Goal: Task Accomplishment & Management: Manage account settings

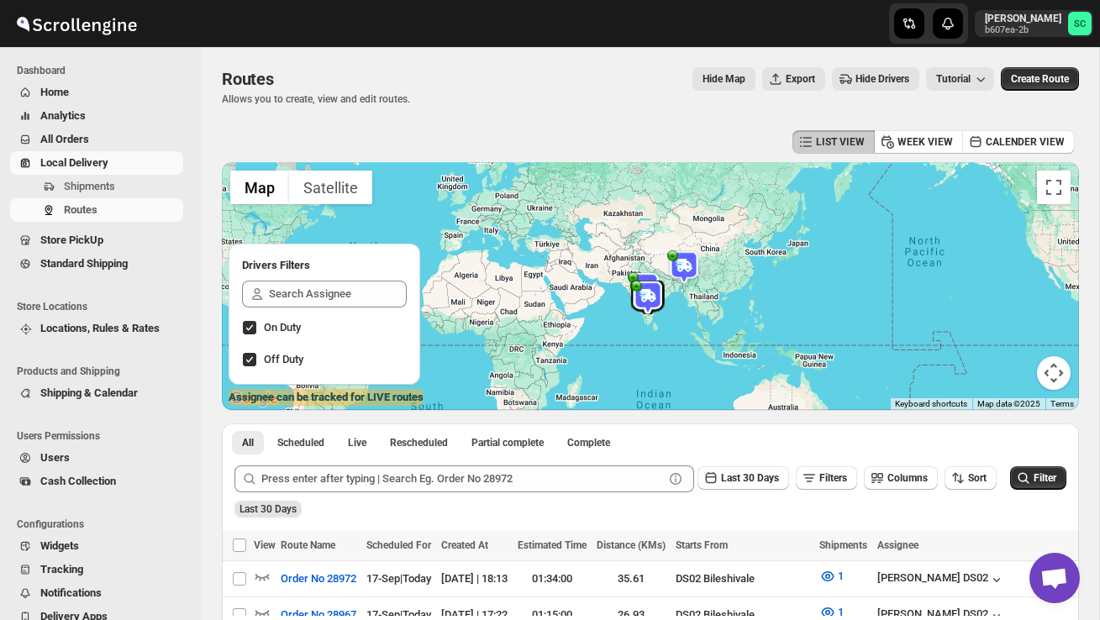
scroll to position [224, 0]
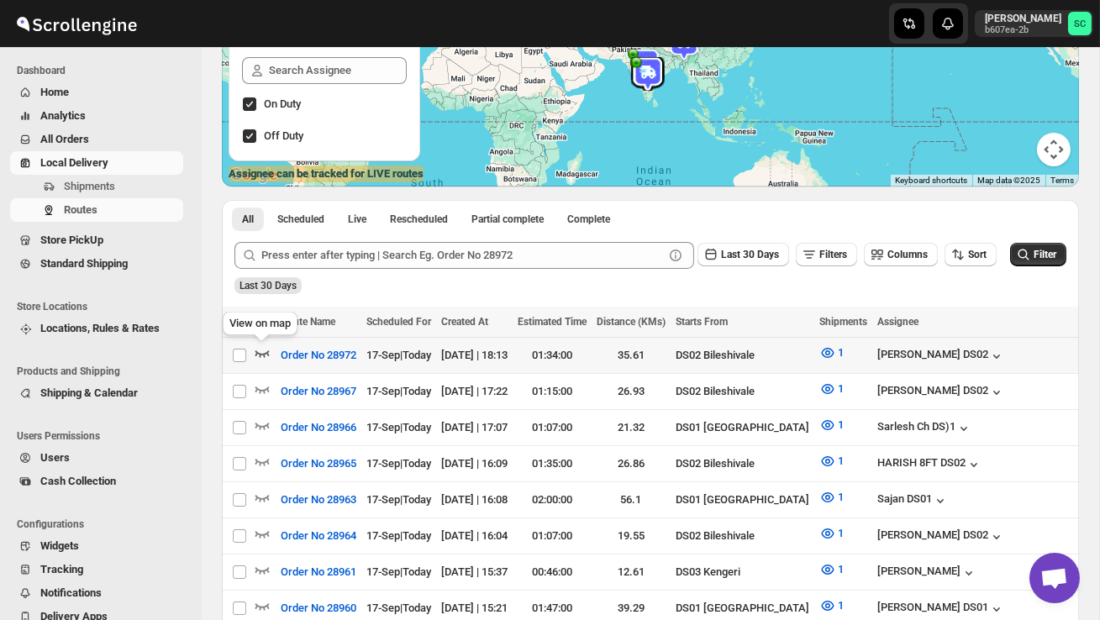
click at [263, 347] on icon "button" at bounding box center [262, 353] width 17 height 17
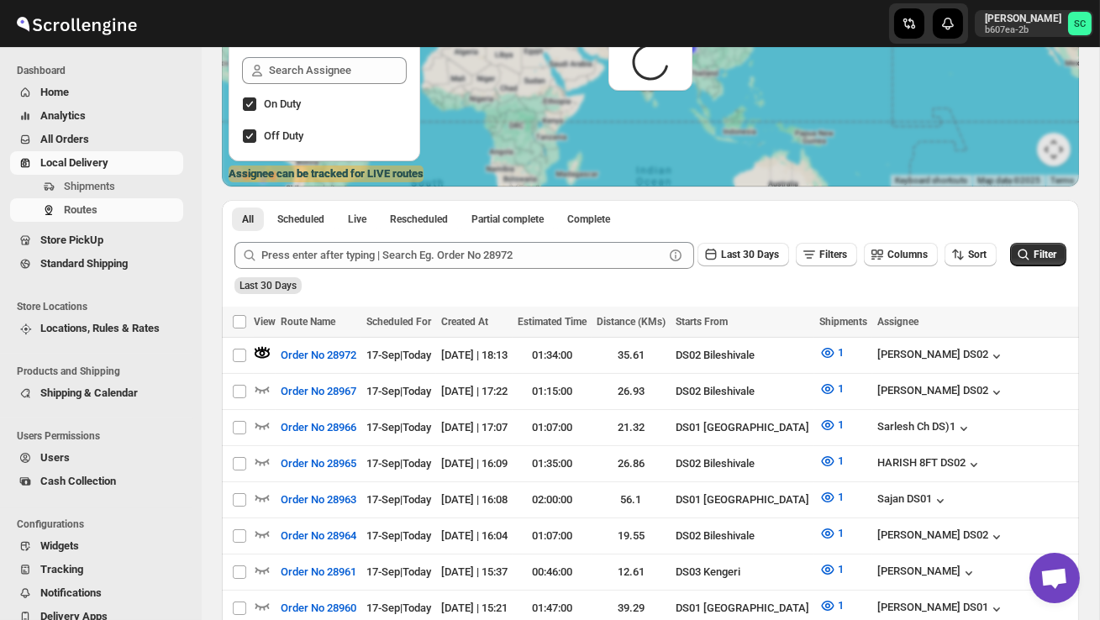
scroll to position [0, 0]
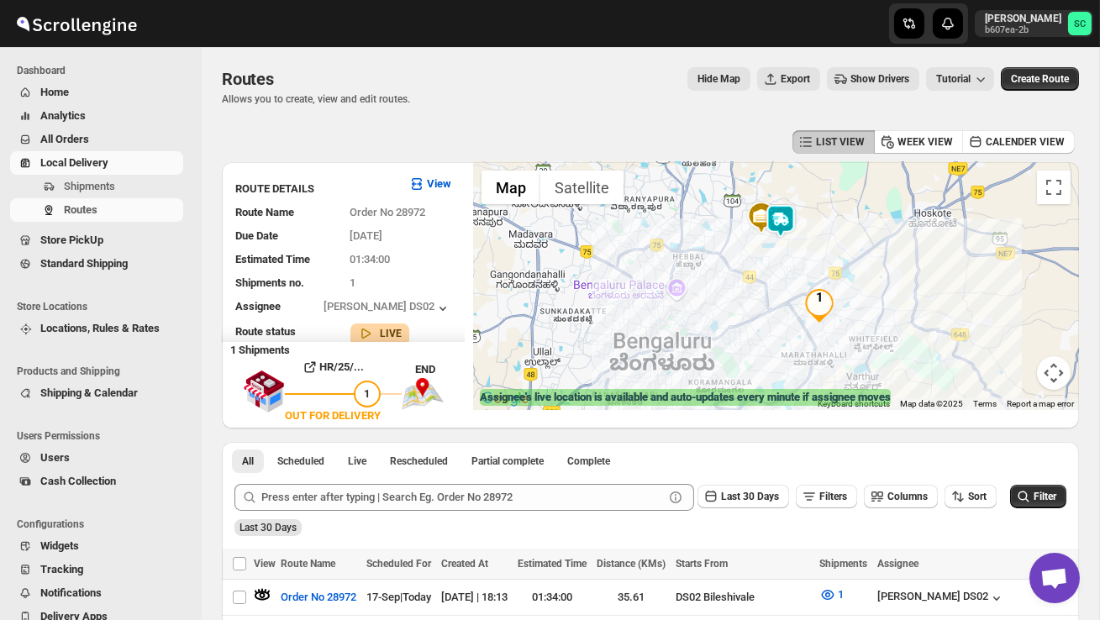
click at [792, 235] on img at bounding box center [781, 221] width 34 height 34
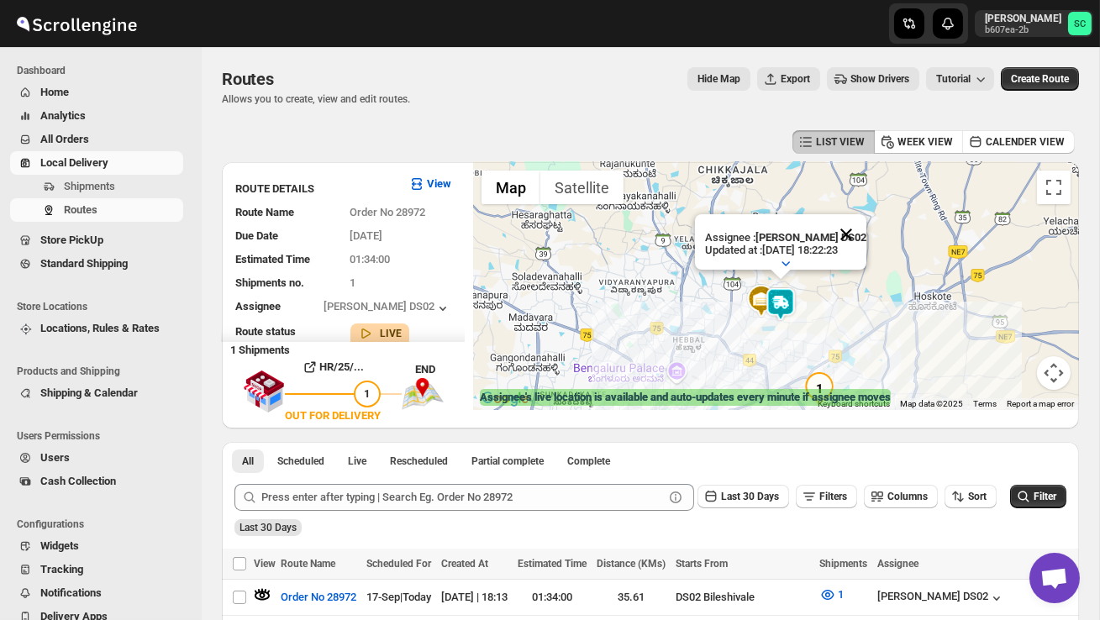
click at [857, 233] on button "Close" at bounding box center [846, 234] width 40 height 40
click at [812, 303] on div "To navigate, press the arrow keys." at bounding box center [776, 286] width 606 height 248
click at [812, 303] on div at bounding box center [776, 286] width 606 height 248
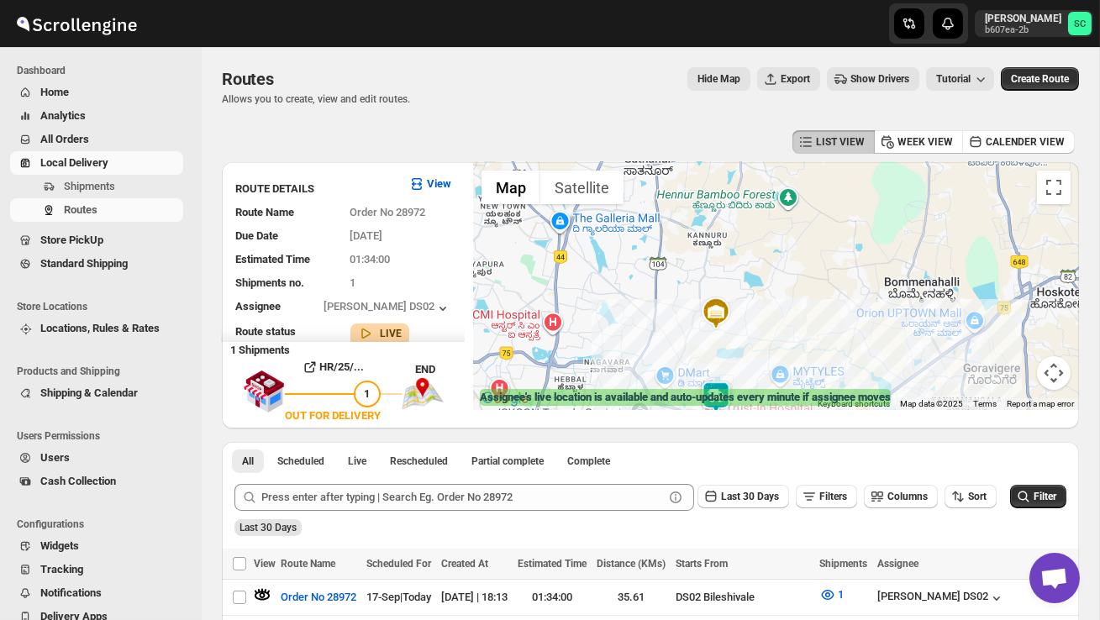
drag, startPoint x: 673, startPoint y: 364, endPoint x: 682, endPoint y: 282, distance: 82.0
click at [673, 353] on div at bounding box center [776, 286] width 606 height 248
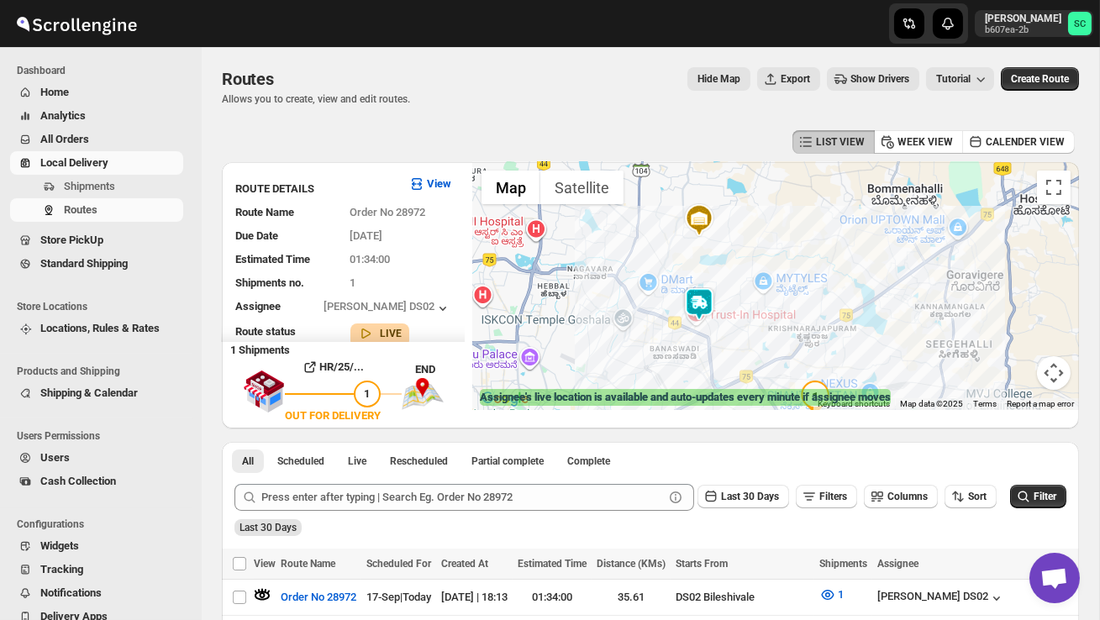
drag, startPoint x: 879, startPoint y: 355, endPoint x: 862, endPoint y: 263, distance: 93.1
click at [862, 264] on div at bounding box center [776, 286] width 606 height 248
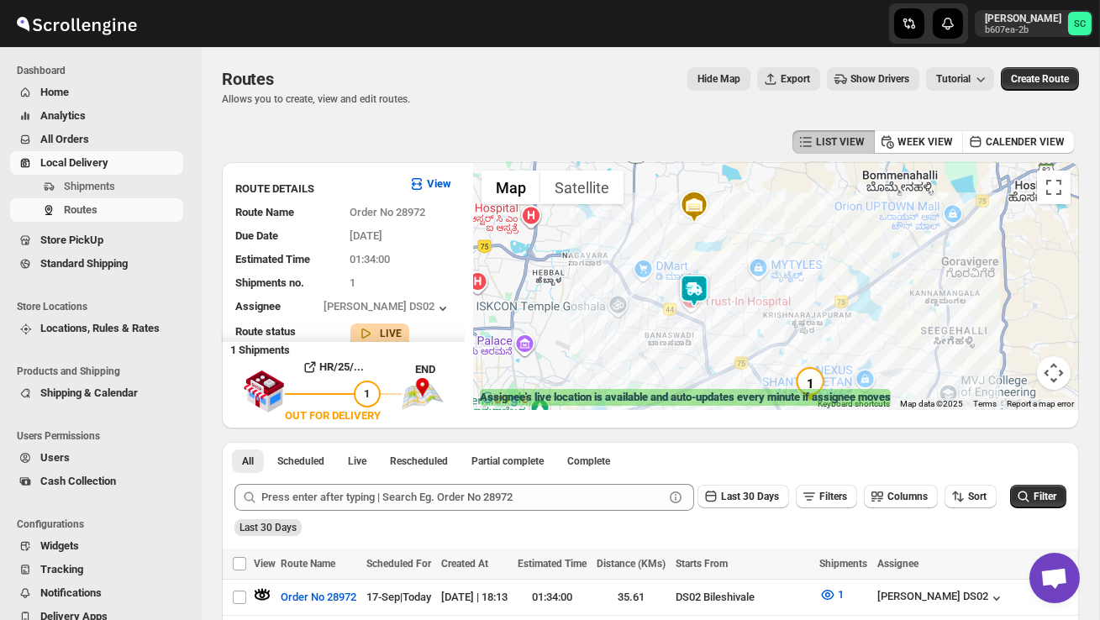
click at [703, 281] on img at bounding box center [694, 291] width 34 height 34
click at [696, 276] on img at bounding box center [694, 291] width 34 height 34
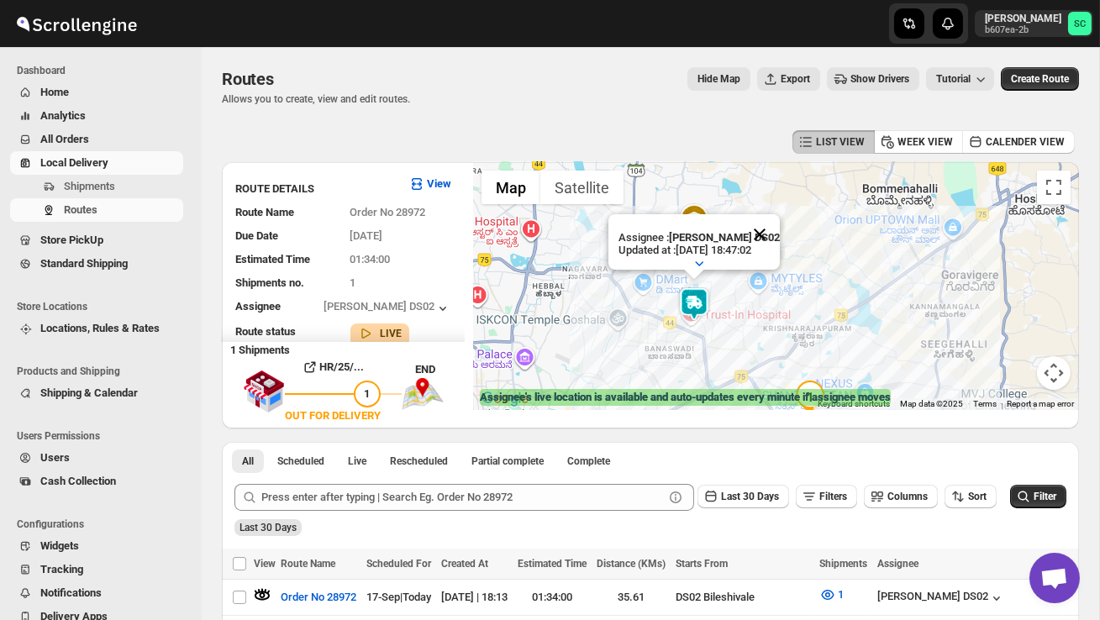
click at [771, 230] on button "Close" at bounding box center [759, 234] width 40 height 40
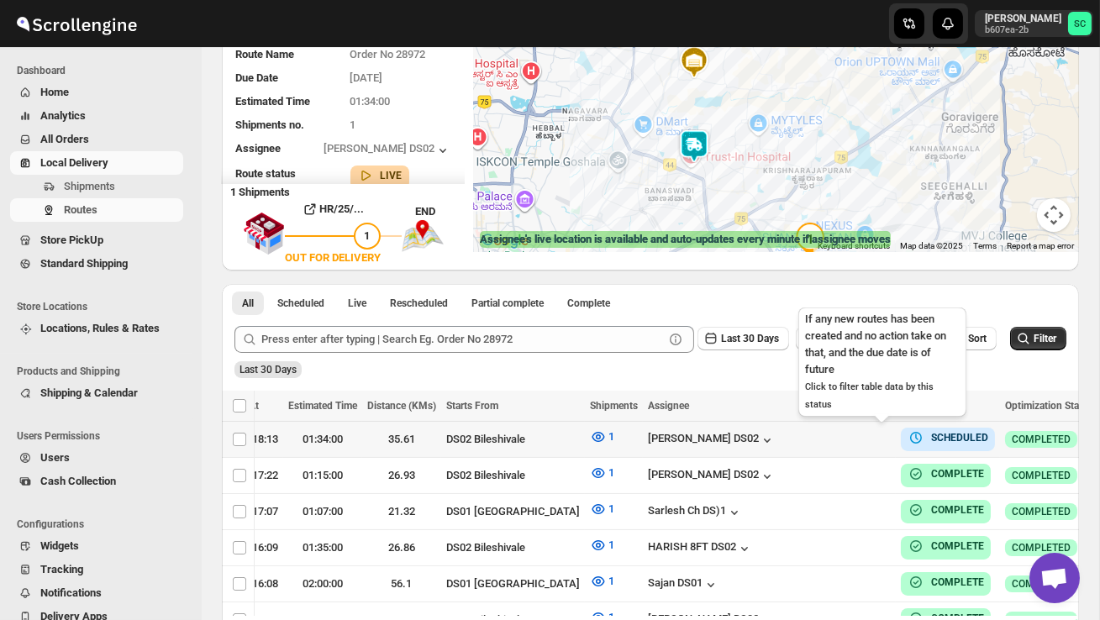
scroll to position [0, 228]
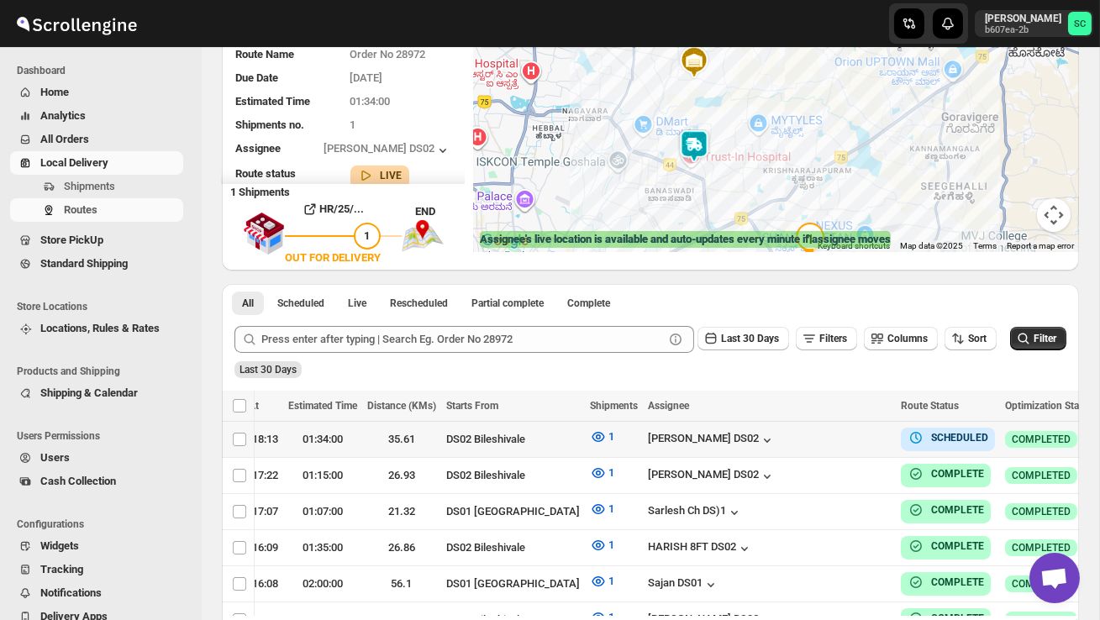
click at [1099, 434] on icon "button" at bounding box center [1115, 438] width 17 height 17
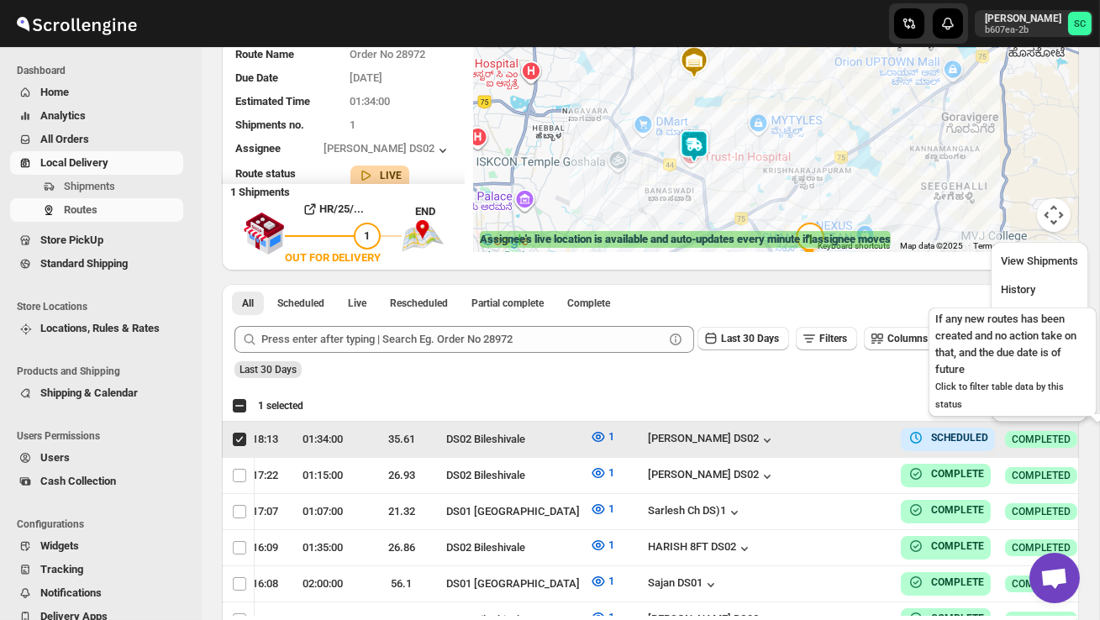
scroll to position [0, 1]
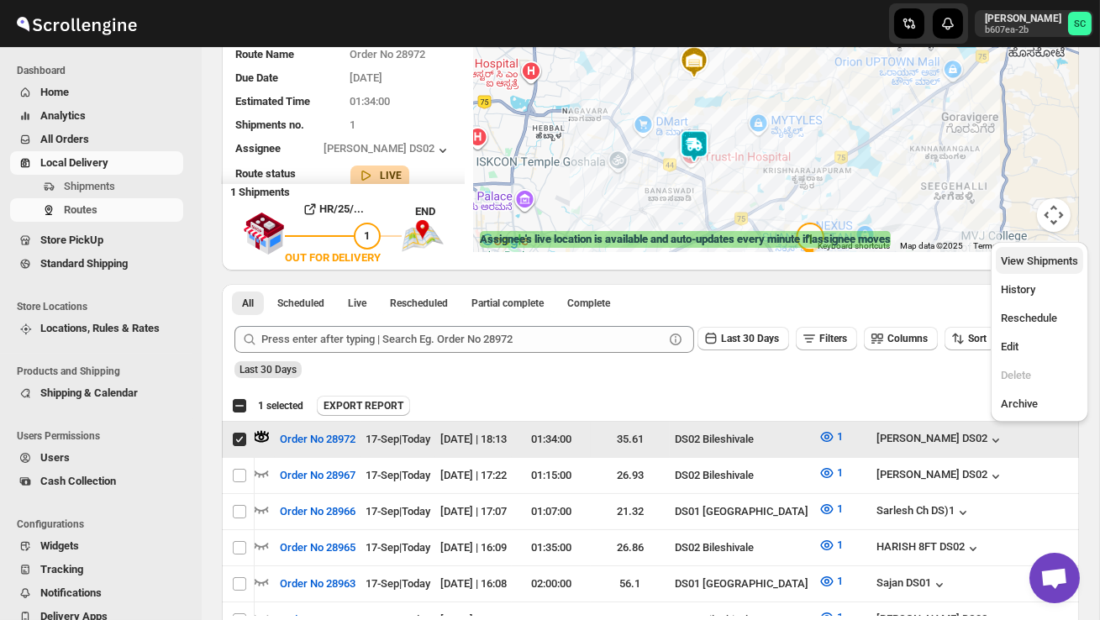
click at [1050, 261] on span "View Shipments" at bounding box center [1039, 261] width 77 height 13
checkbox input "false"
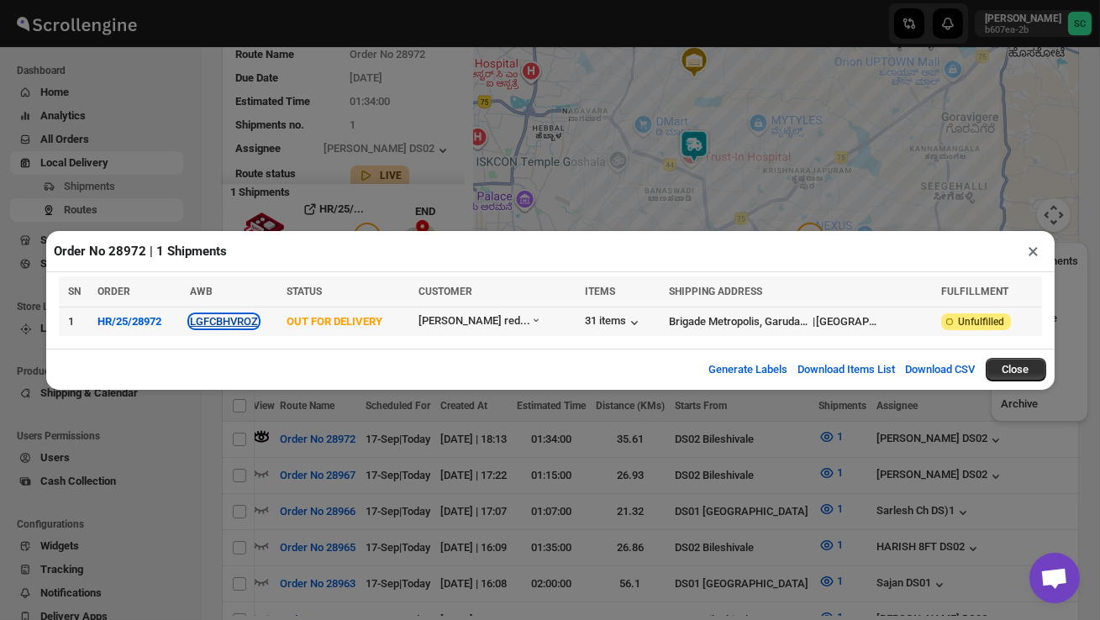
click at [235, 320] on button "LGFCBHVROZ" at bounding box center [224, 321] width 68 height 13
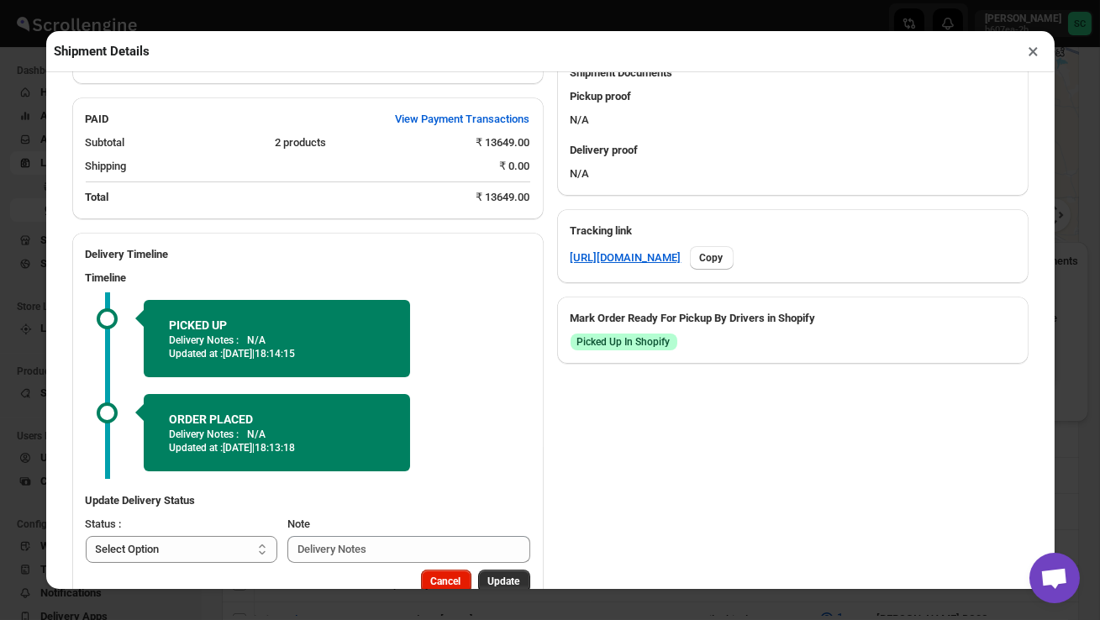
scroll to position [750, 0]
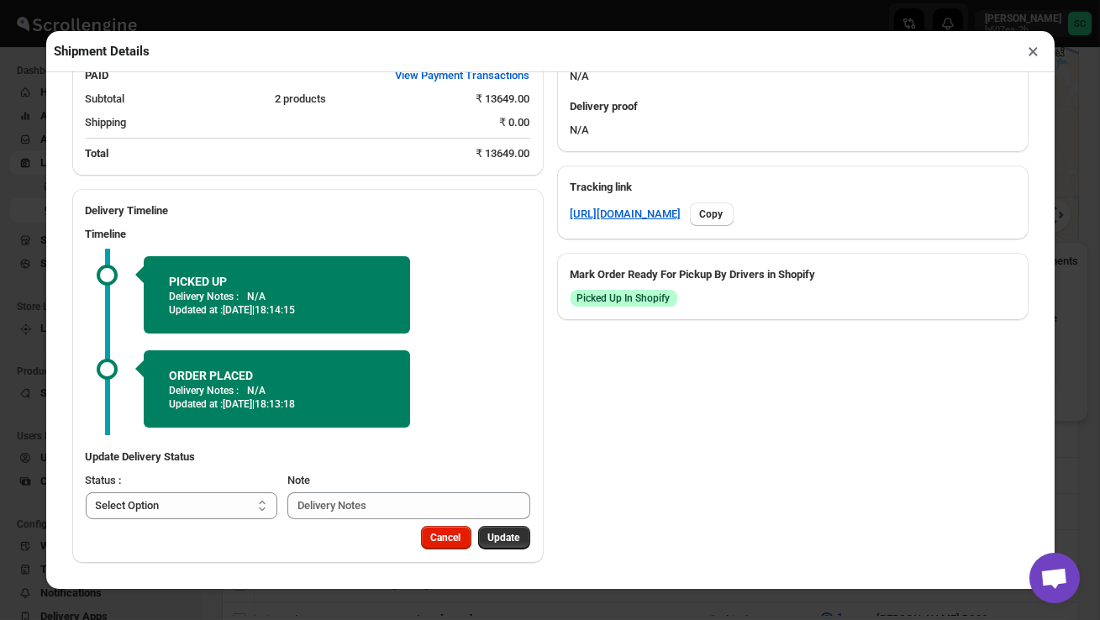
click at [226, 502] on select "Select Option PICKED UP OUT FOR DELIVERY RESCHEDULE DELIVERED CANCELLED" at bounding box center [182, 505] width 192 height 27
select select "DELIVERED"
click at [512, 530] on button "Update" at bounding box center [504, 538] width 52 height 24
select select
click at [1034, 50] on button "×" at bounding box center [1034, 51] width 24 height 24
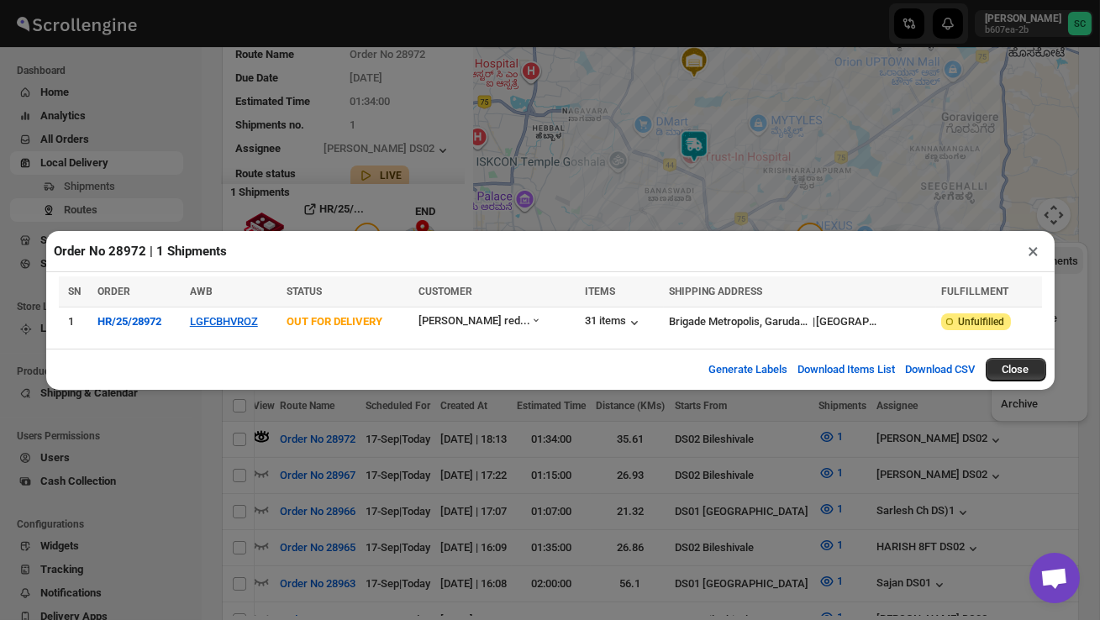
click at [1036, 248] on button "×" at bounding box center [1034, 251] width 24 height 24
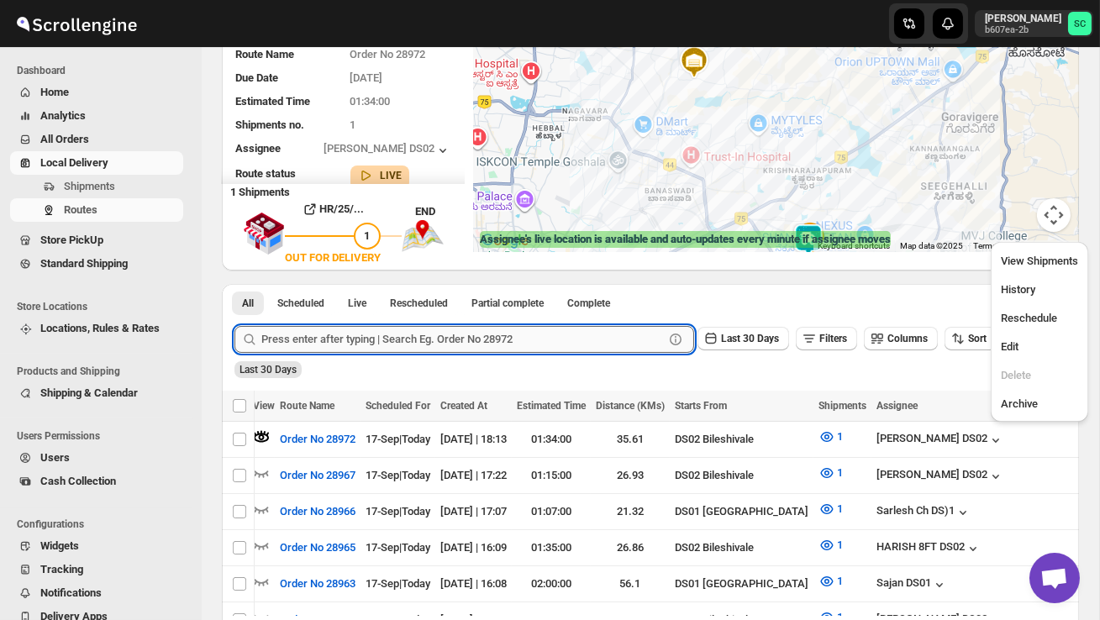
click at [397, 340] on input "text" at bounding box center [462, 339] width 403 height 27
paste input "28901"
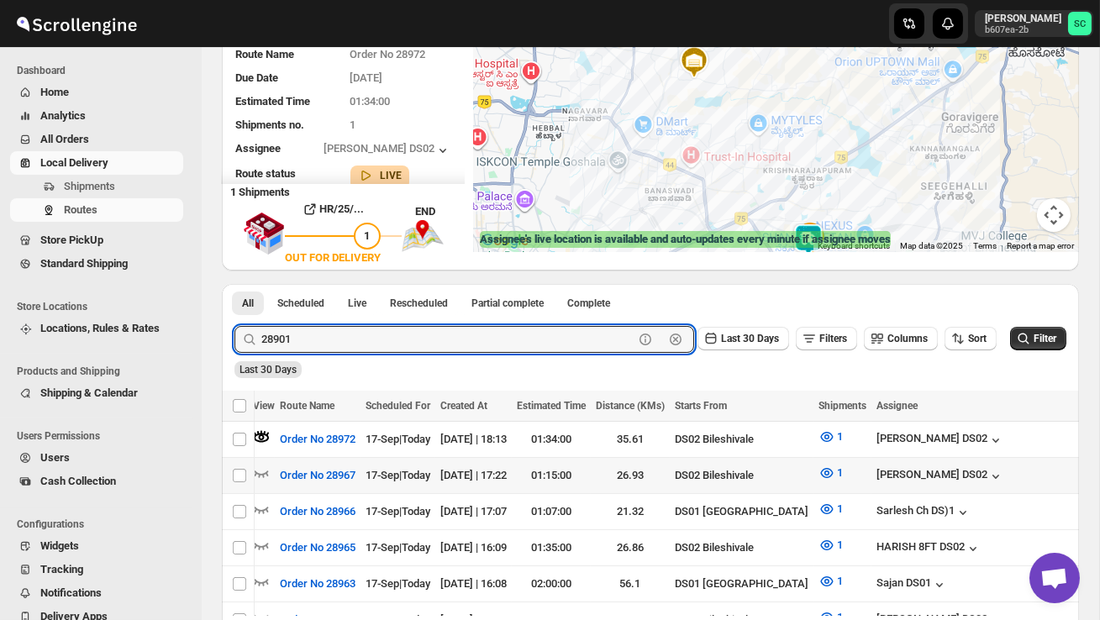
type input "28901"
click at [234, 284] on button "Submit" at bounding box center [258, 293] width 48 height 18
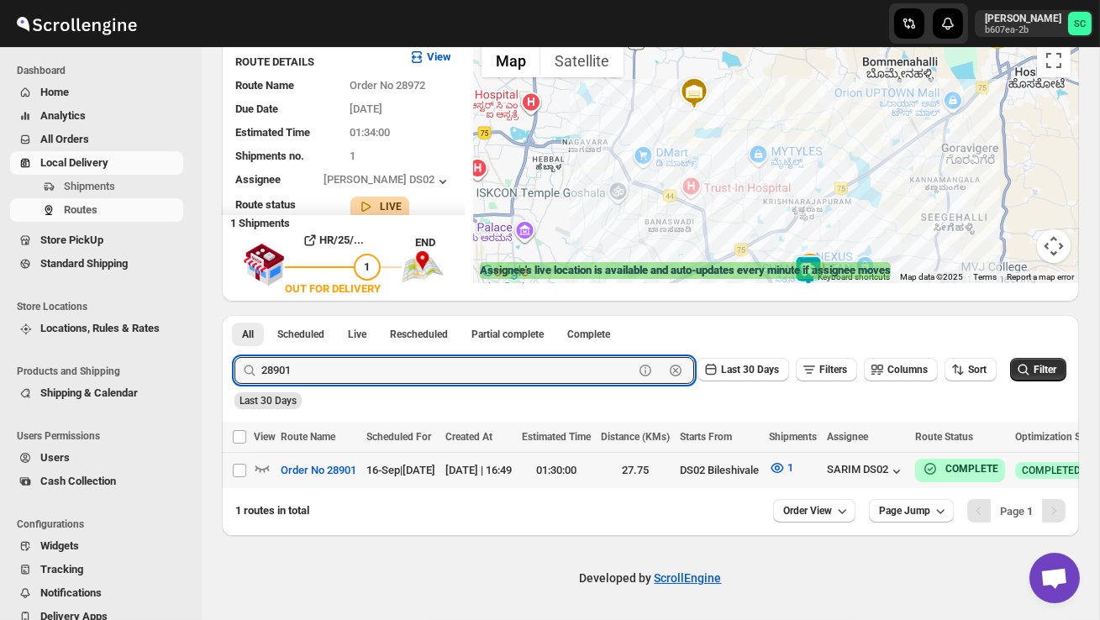
scroll to position [0, 0]
